Goal: Task Accomplishment & Management: Complete application form

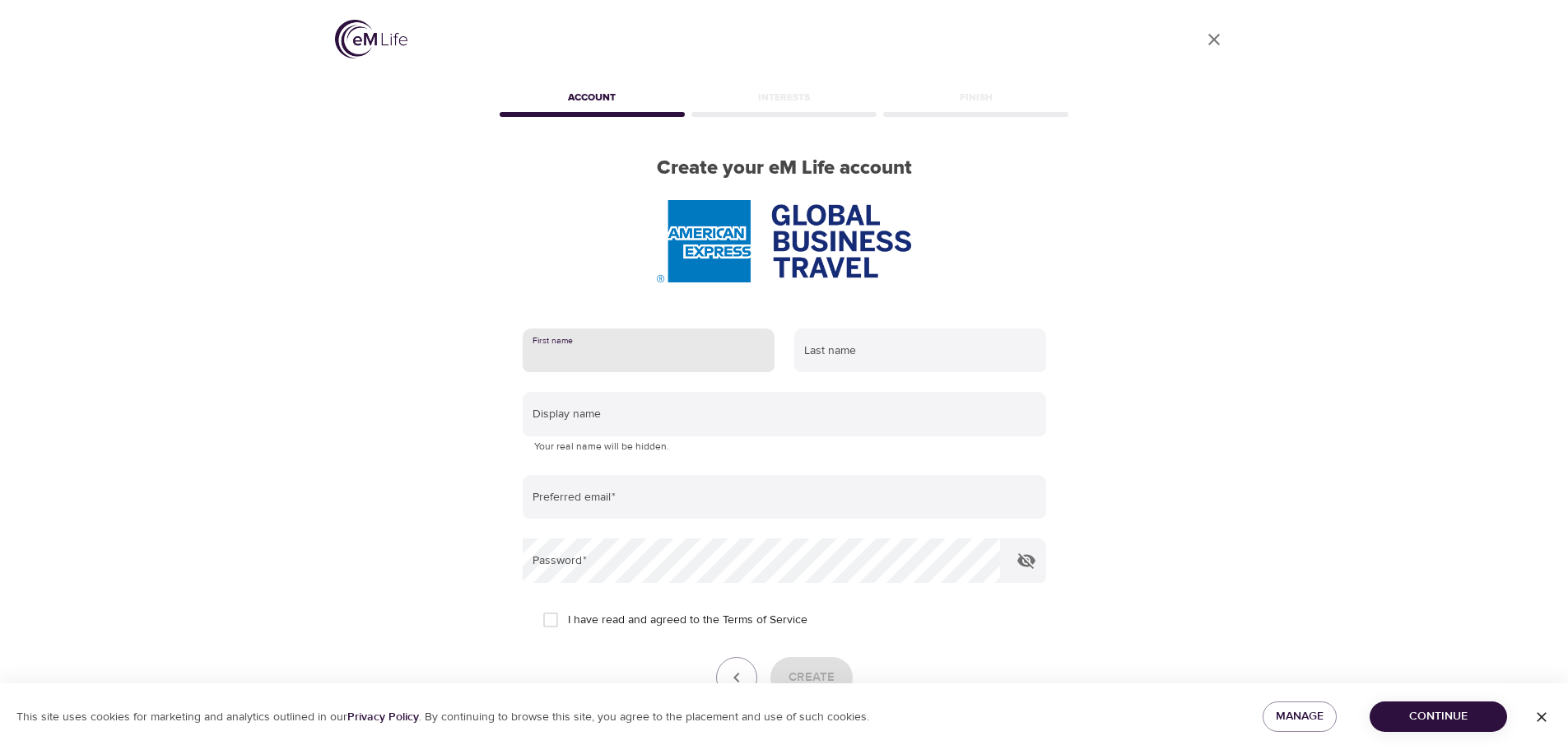
click at [614, 354] on input "text" at bounding box center [648, 351] width 252 height 44
type input "Adante"
type input "Bock"
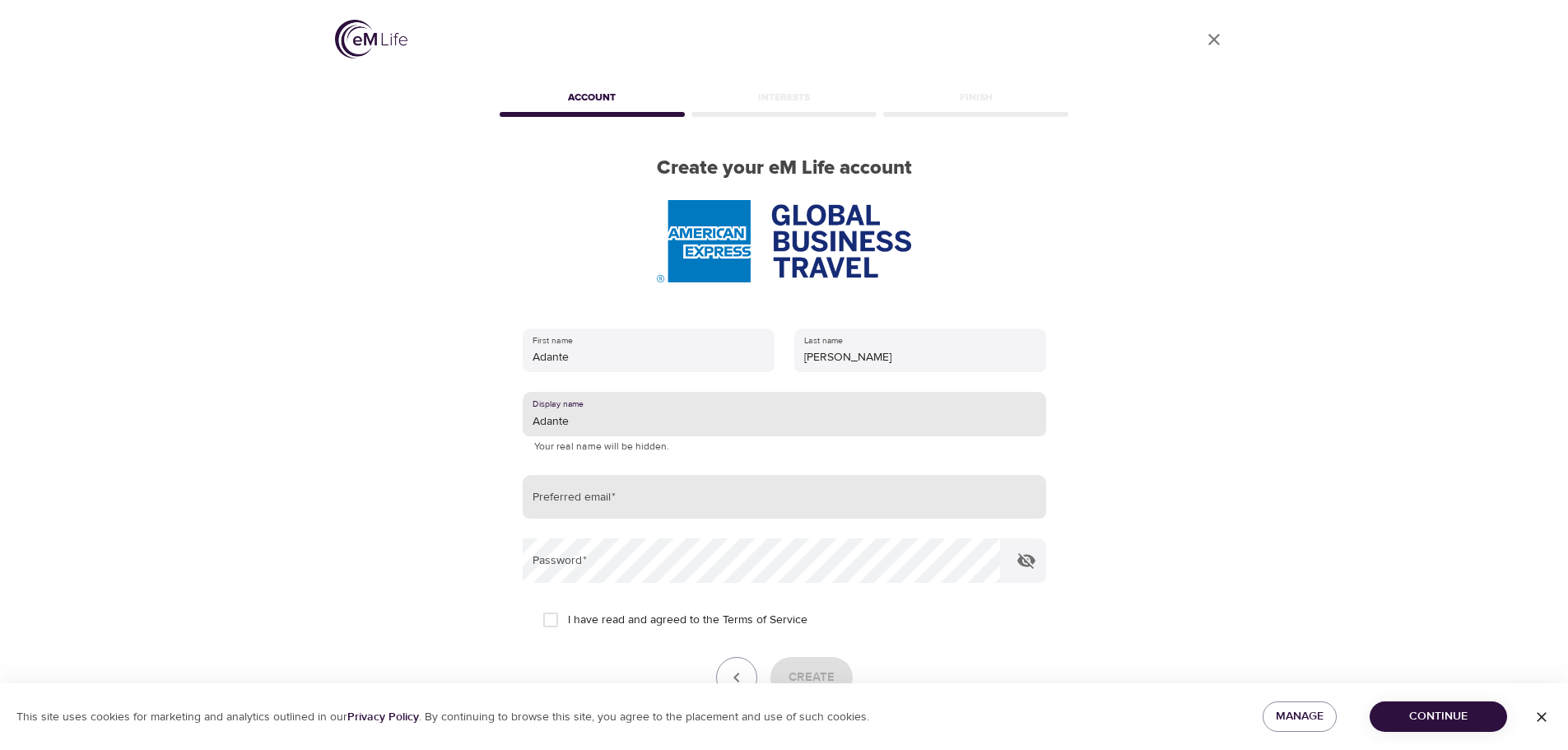
type input "Adante"
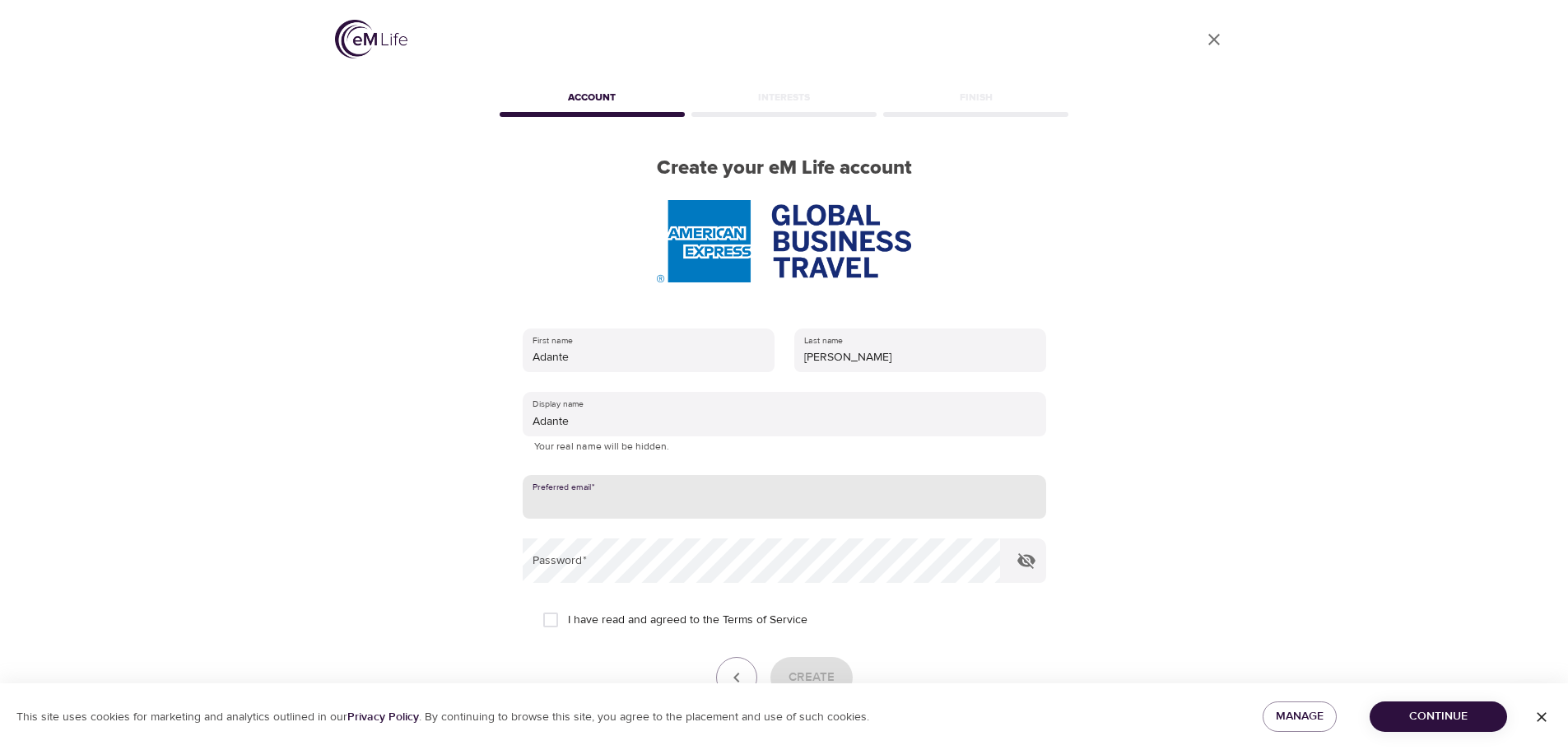
click at [588, 500] on input "email" at bounding box center [785, 497] width 524 height 44
type input "[EMAIL_ADDRESS][PERSON_NAME][DOMAIN_NAME]"
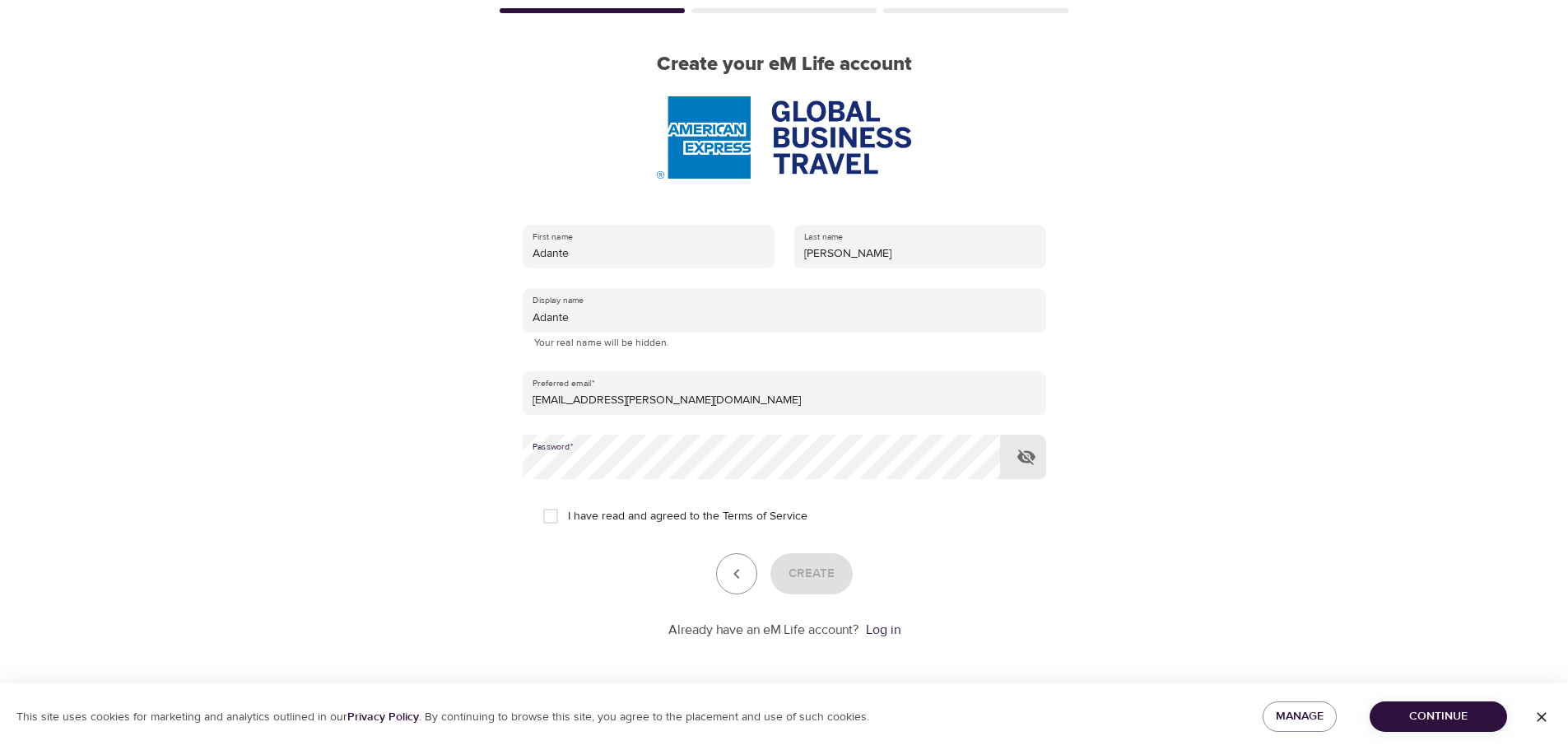
scroll to position [105, 0]
click at [547, 504] on input "I have read and agreed to the Terms of Service" at bounding box center [550, 514] width 35 height 35
checkbox input "true"
click at [817, 571] on span "Create" at bounding box center [811, 573] width 46 height 22
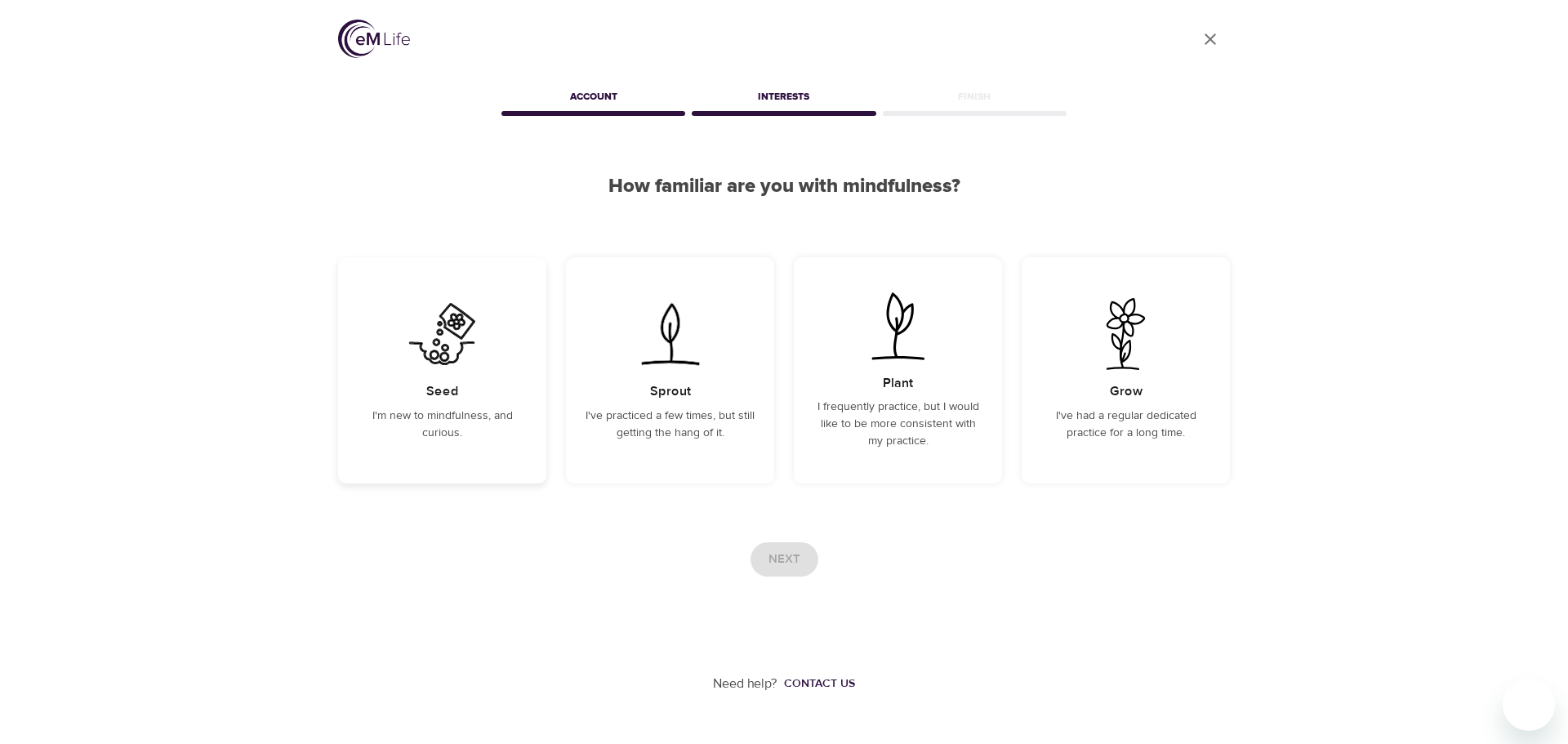
click at [455, 409] on p "I'm new to mindfulness, and curious." at bounding box center [442, 424] width 169 height 35
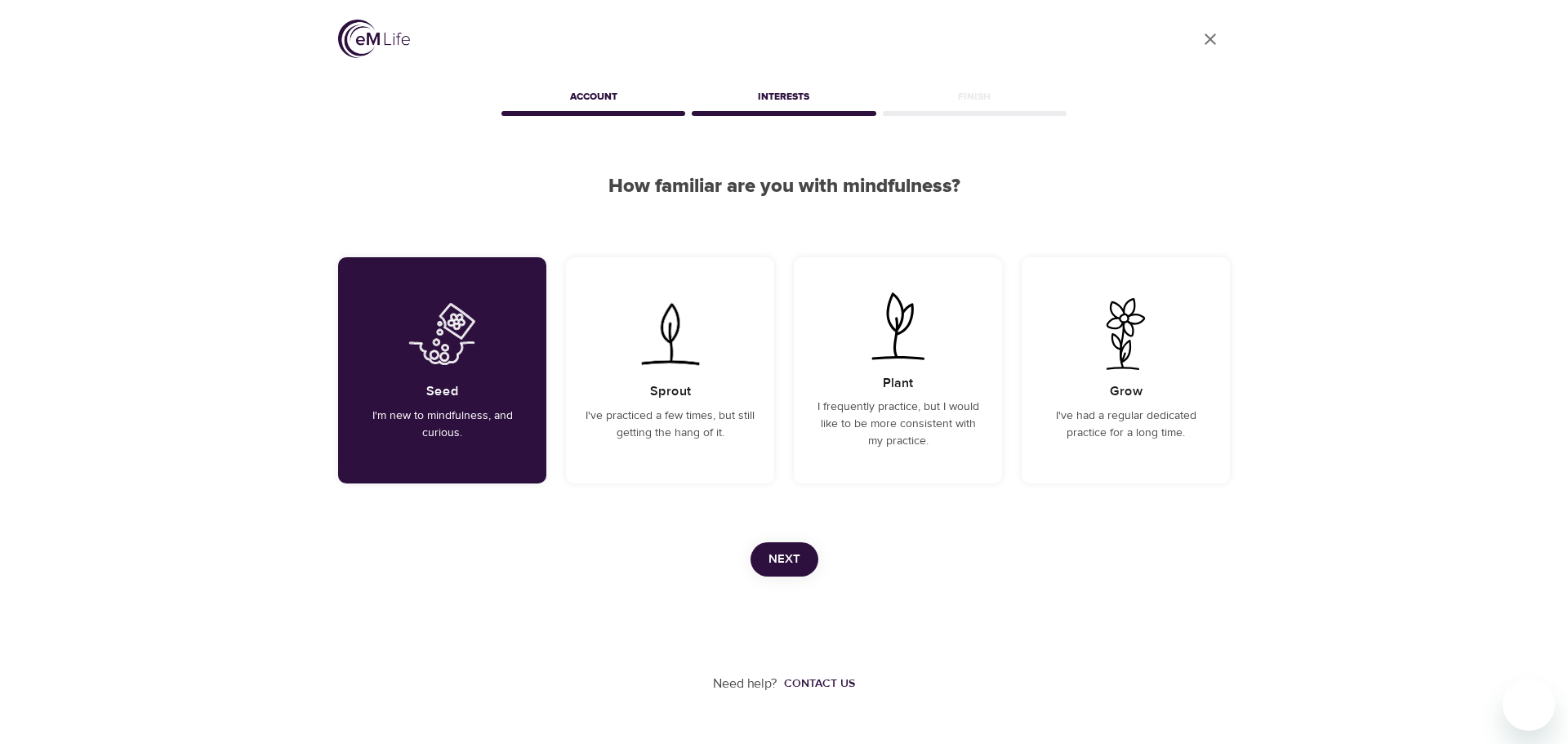
click at [778, 556] on span "Next" at bounding box center [784, 559] width 32 height 21
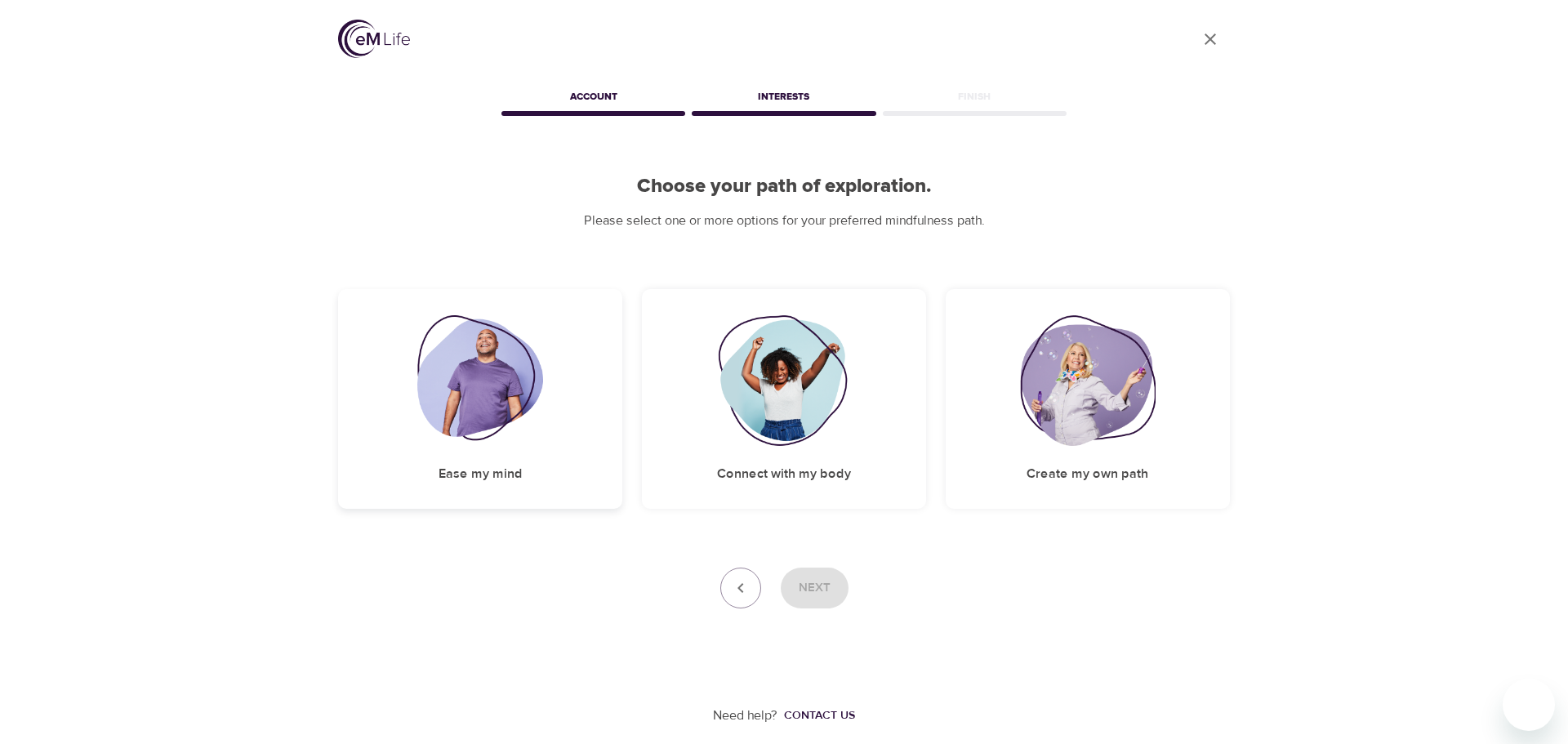
click at [515, 460] on div "Ease my mind" at bounding box center [481, 398] width 284 height 220
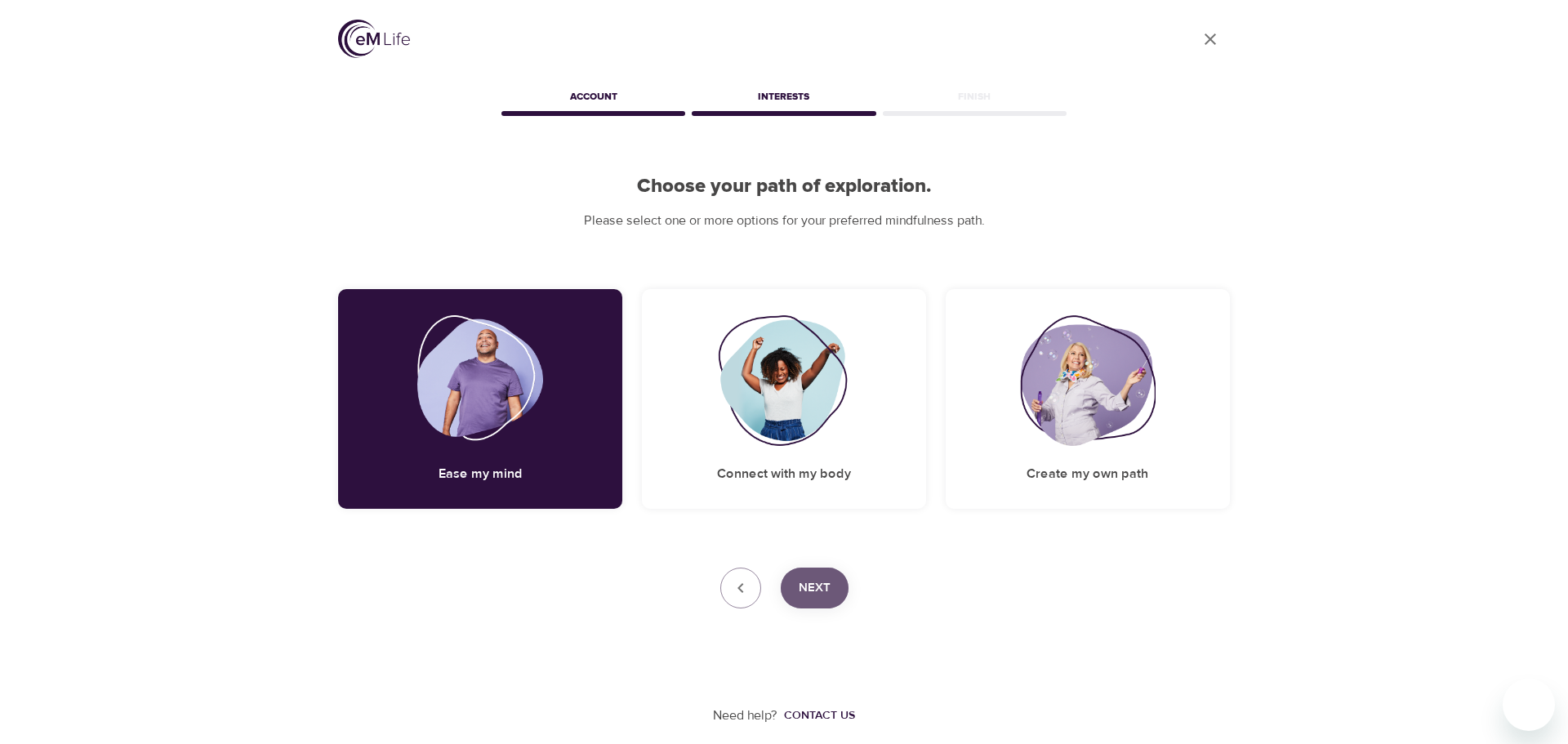
click at [806, 588] on span "Next" at bounding box center [814, 588] width 32 height 21
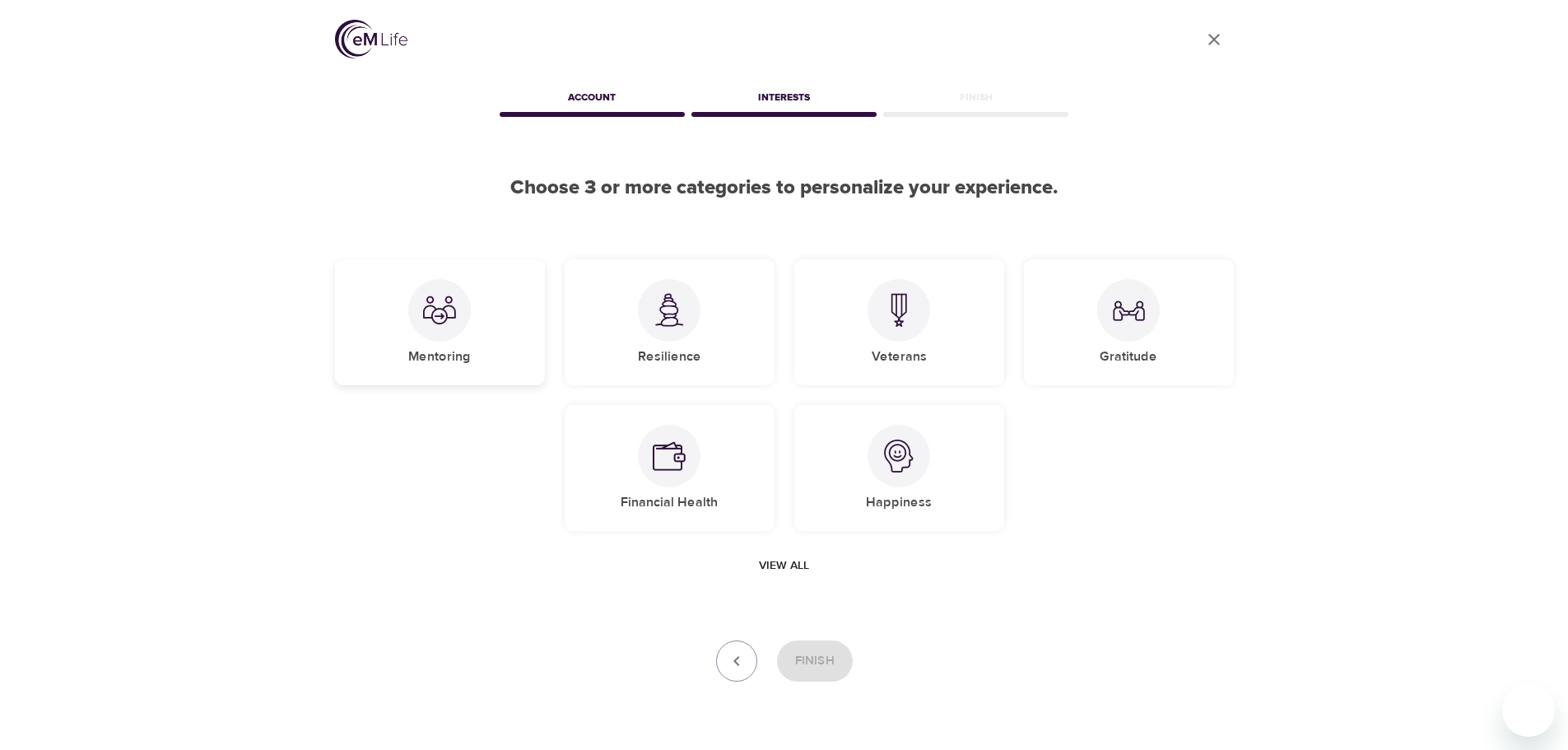
click at [446, 351] on h5 "Mentoring" at bounding box center [439, 357] width 62 height 17
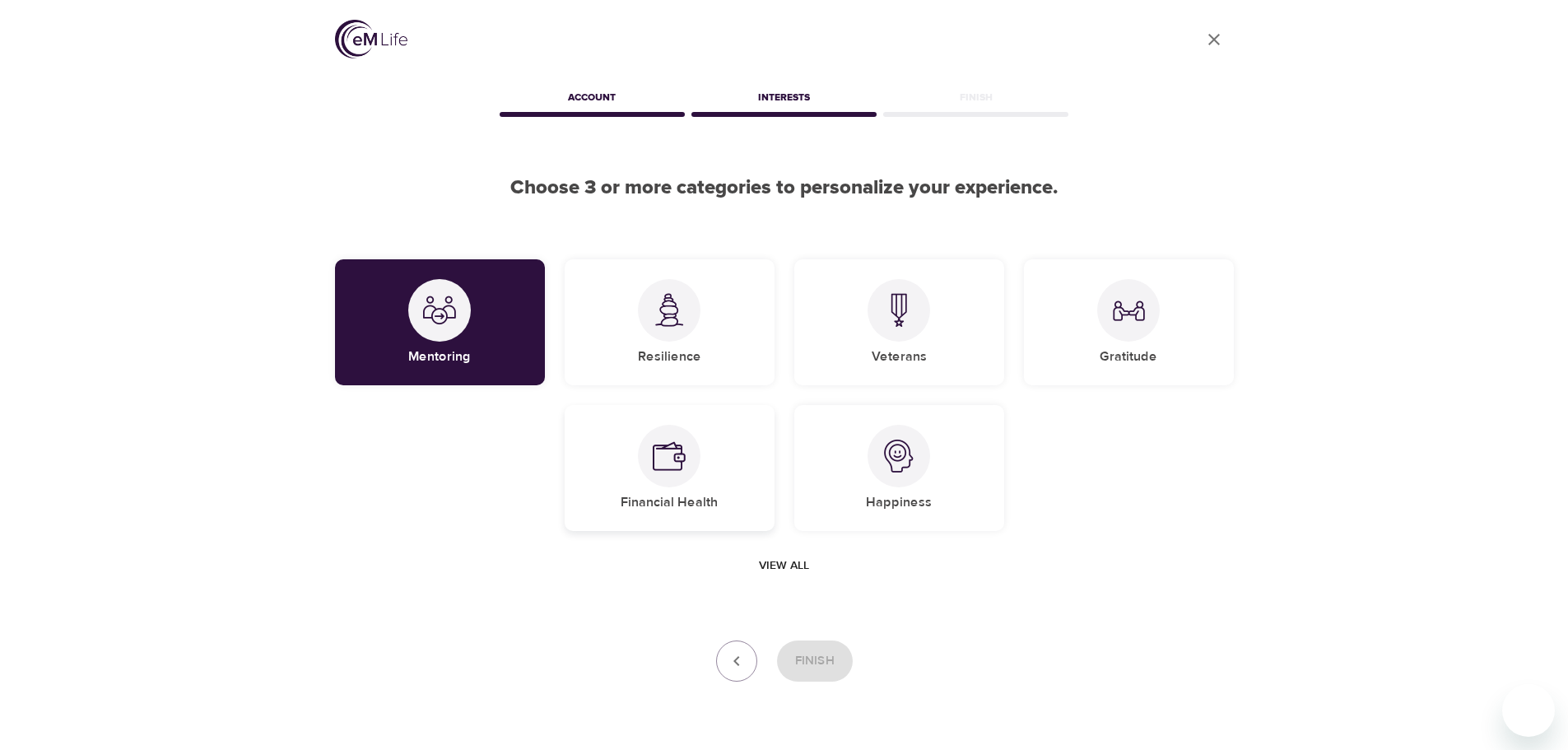
click at [669, 459] on img at bounding box center [669, 455] width 33 height 33
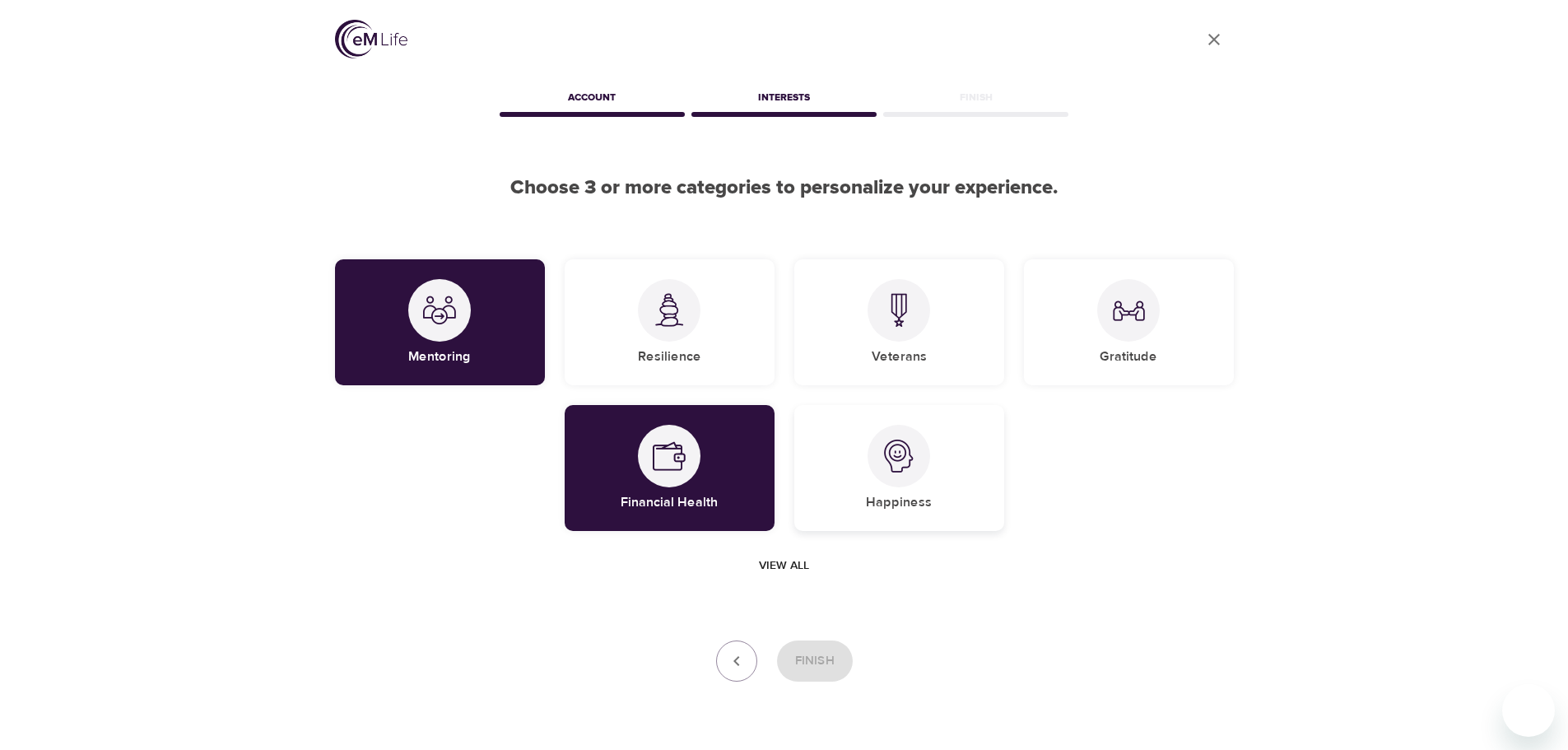
click at [888, 453] on img at bounding box center [898, 455] width 33 height 33
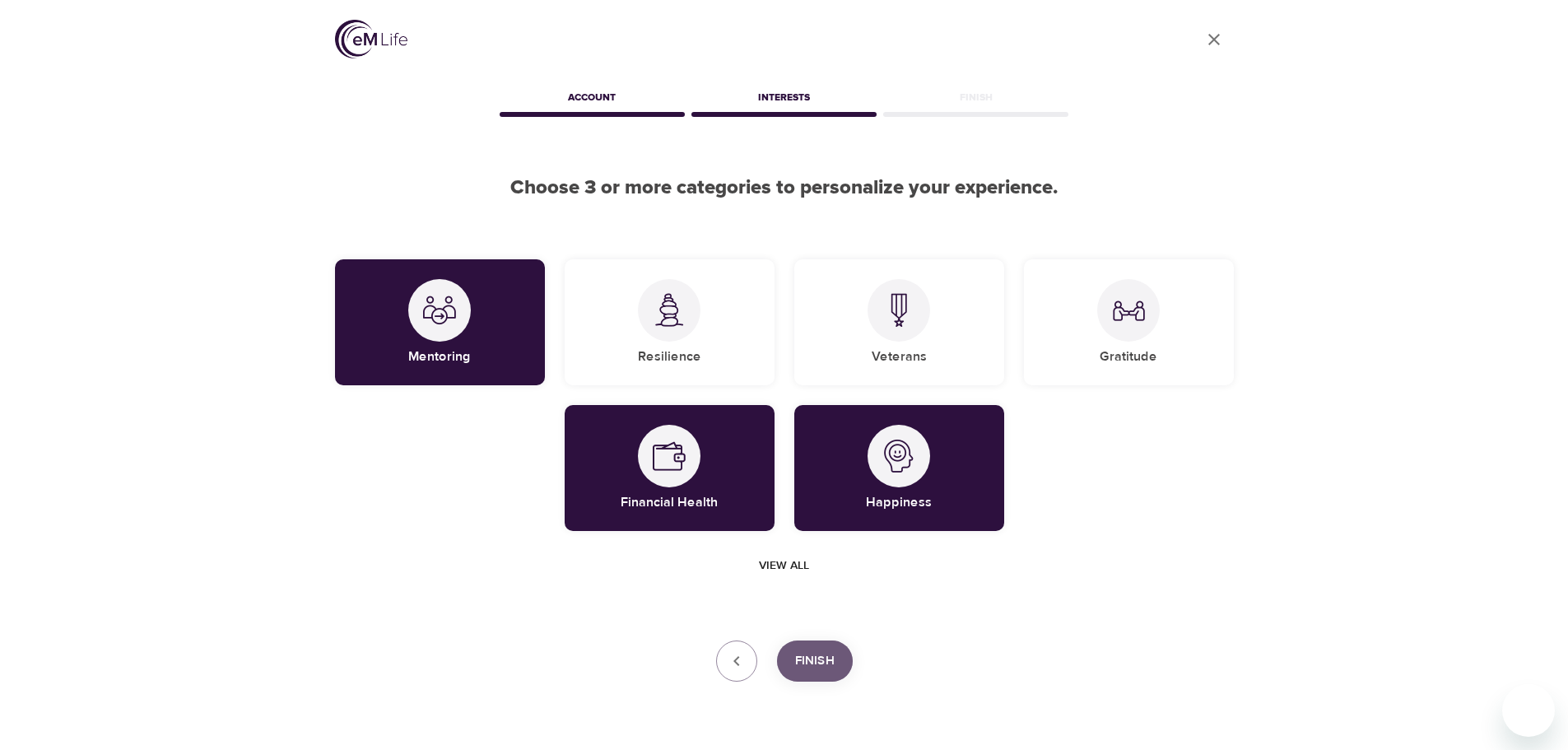
click at [810, 657] on span "Finish" at bounding box center [815, 660] width 40 height 22
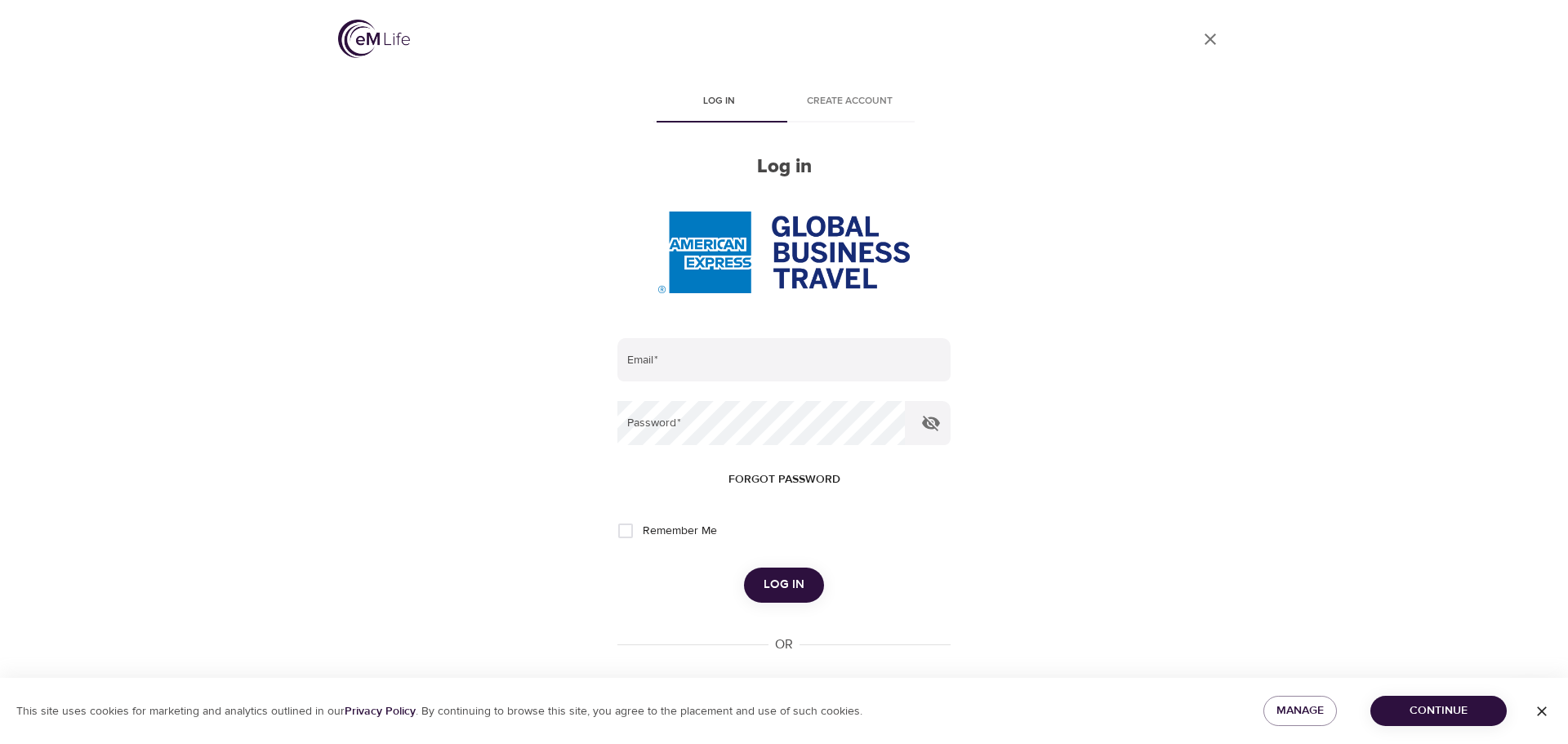
type input "[EMAIL_ADDRESS][PERSON_NAME][DOMAIN_NAME]"
